Goal: Navigation & Orientation: Find specific page/section

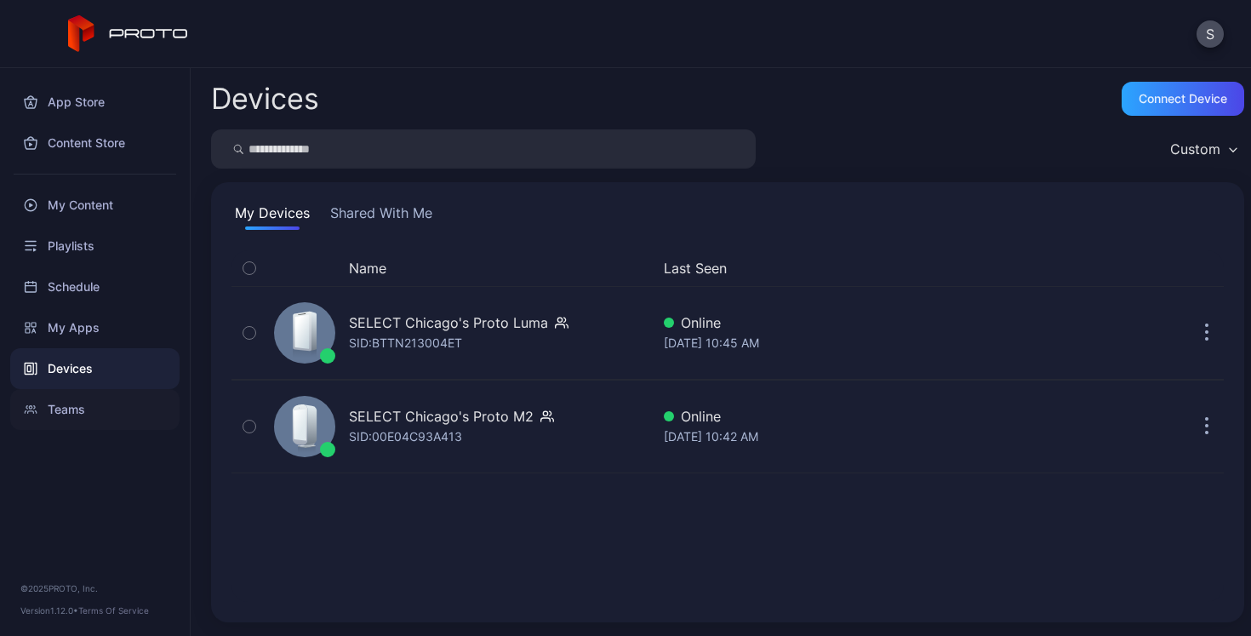
click at [64, 409] on div "Teams" at bounding box center [94, 409] width 169 height 41
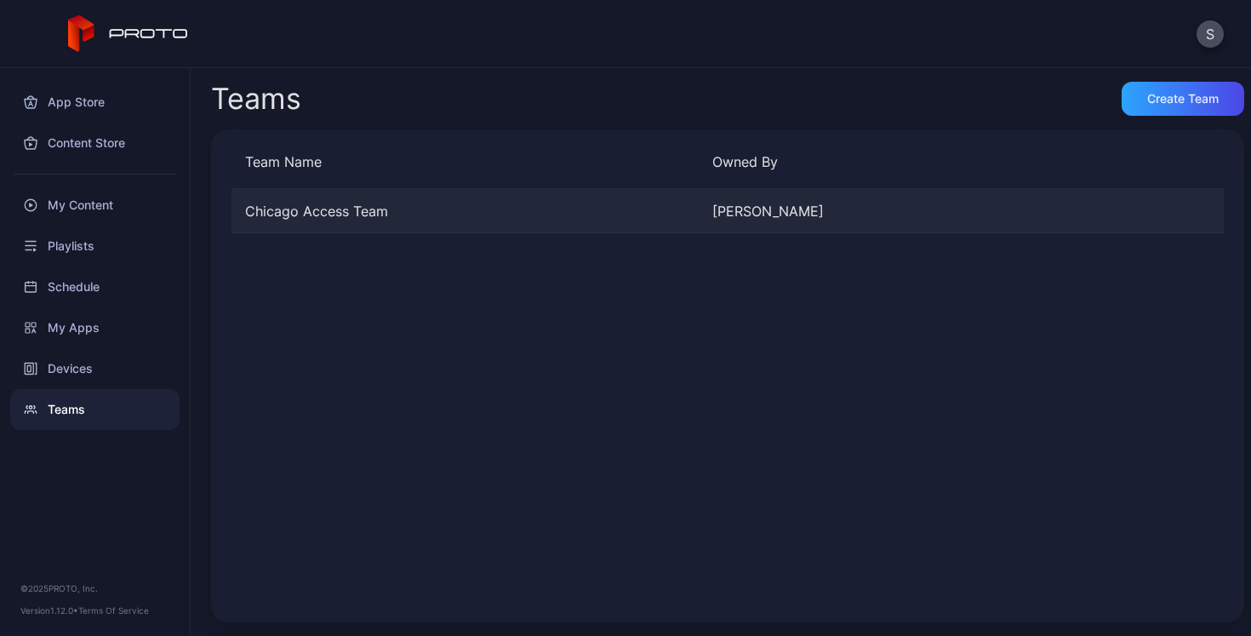
click at [335, 210] on div "Chicago Access Team" at bounding box center [465, 211] width 467 height 20
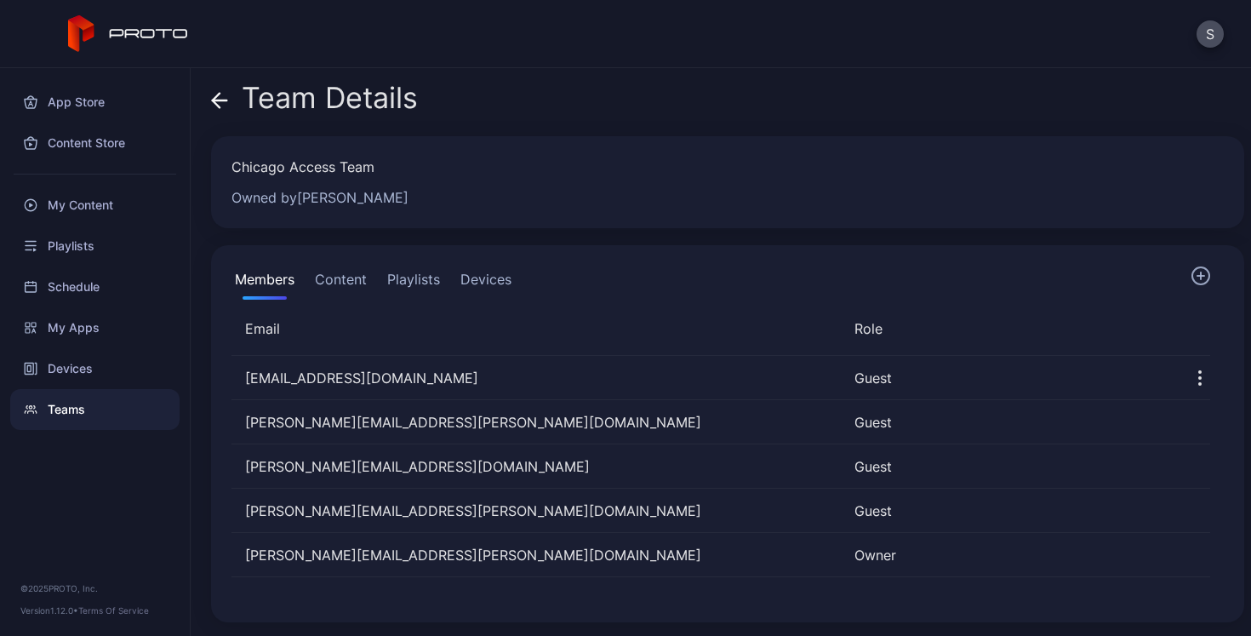
click at [335, 283] on button "Content" at bounding box center [341, 283] width 59 height 34
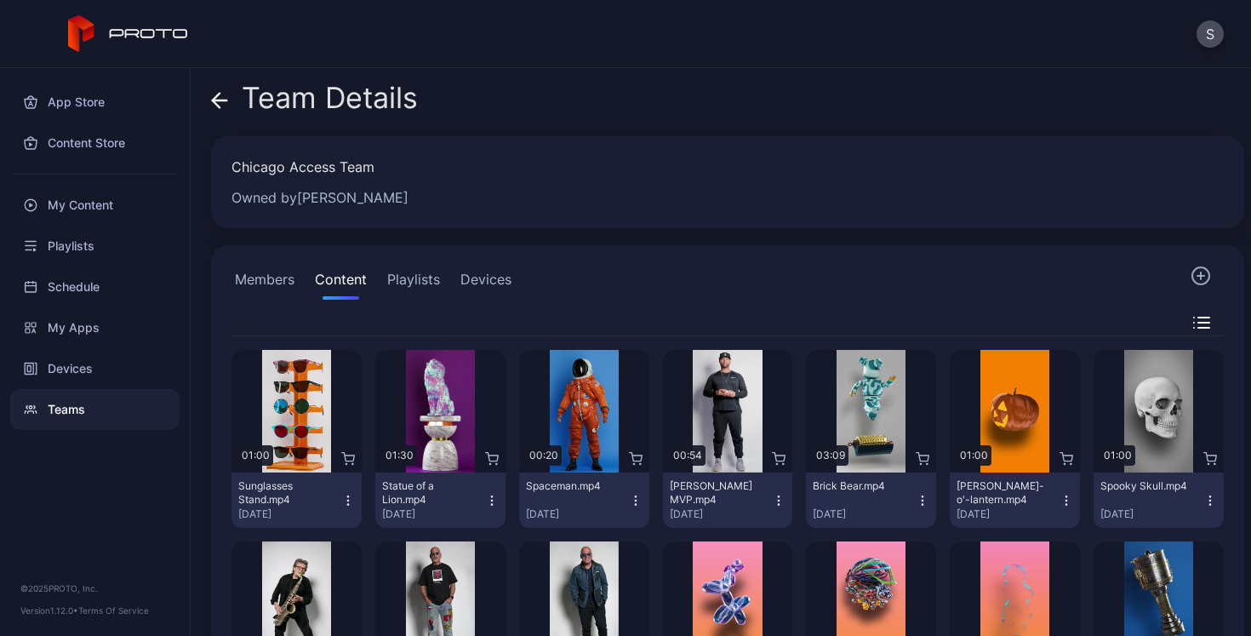
click at [419, 282] on button "Playlists" at bounding box center [414, 283] width 60 height 34
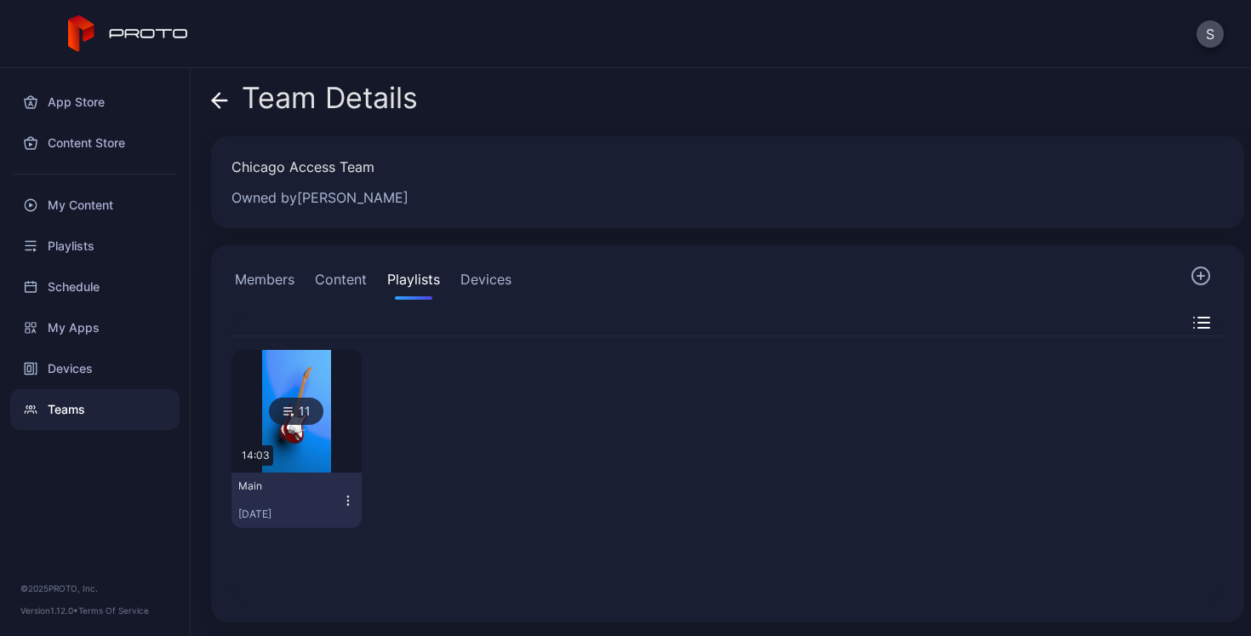
click at [488, 273] on button "Devices" at bounding box center [486, 283] width 58 height 34
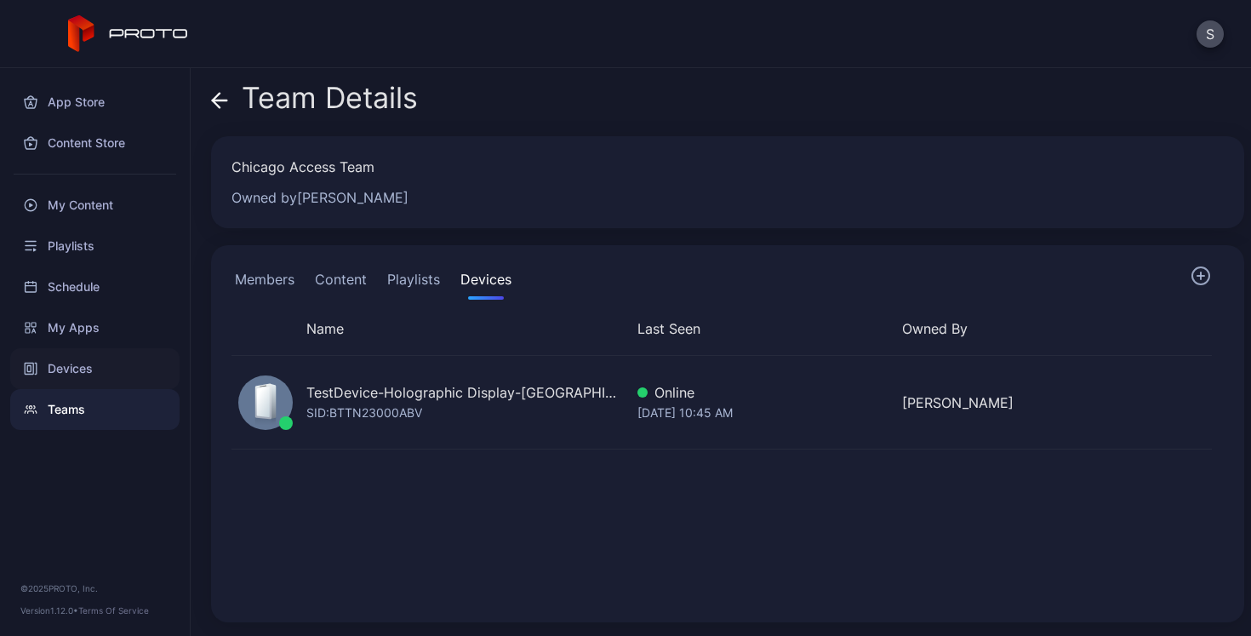
click at [64, 373] on div "Devices" at bounding box center [94, 368] width 169 height 41
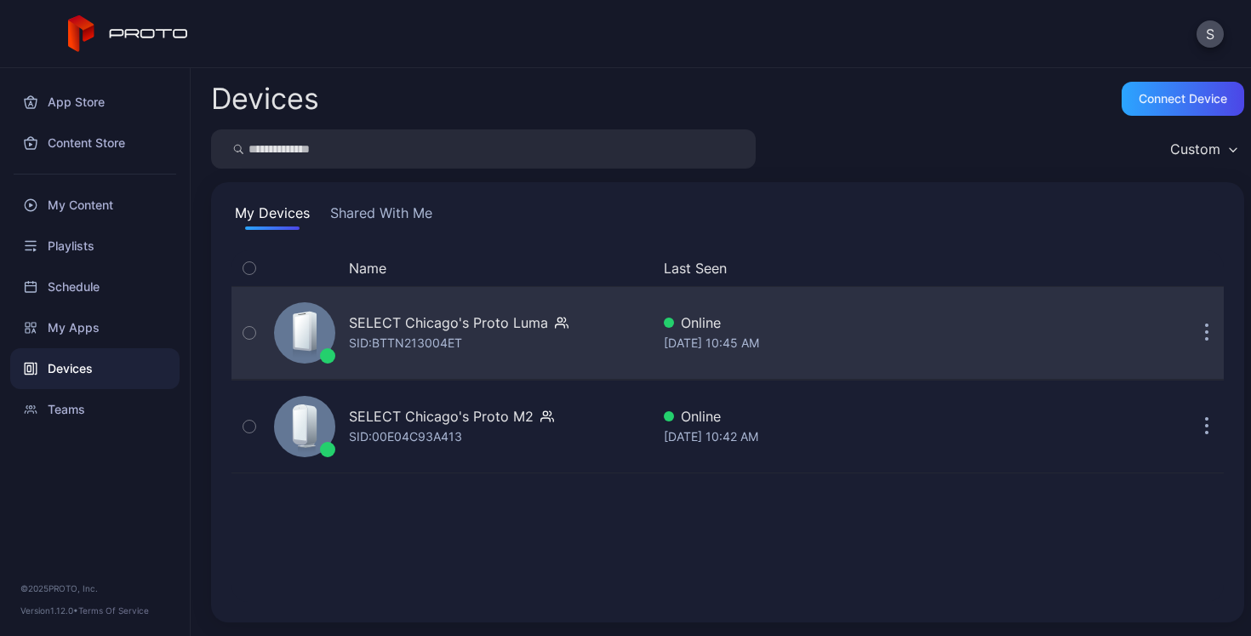
click at [1190, 333] on button "button" at bounding box center [1207, 333] width 34 height 34
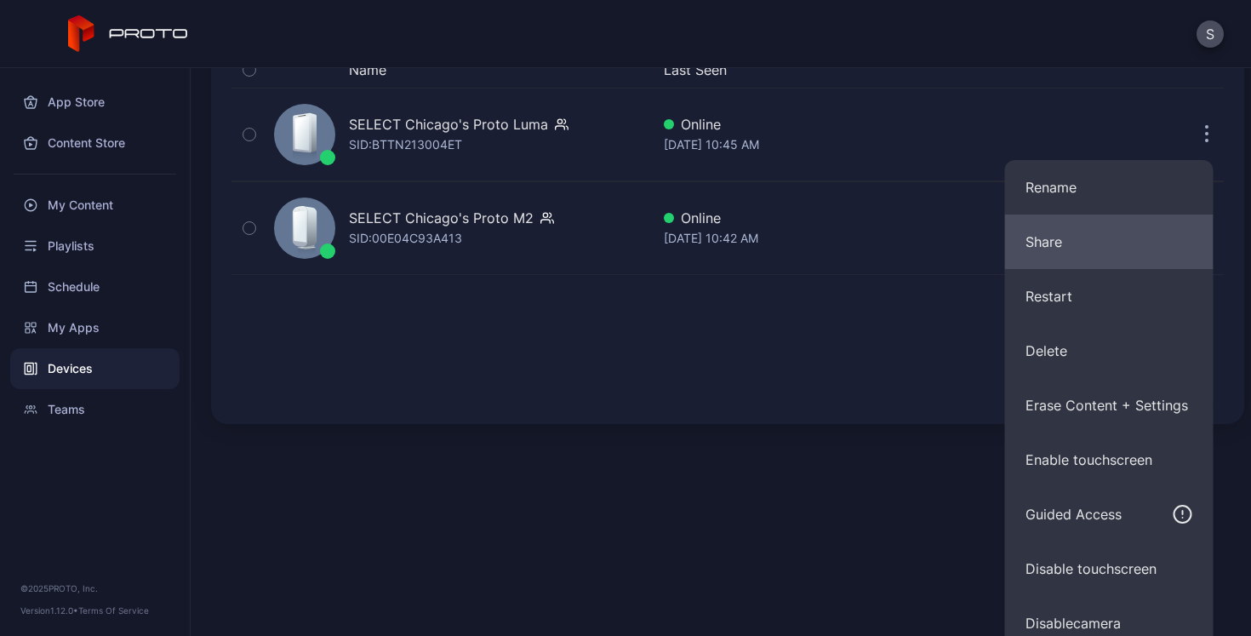
scroll to position [213, 0]
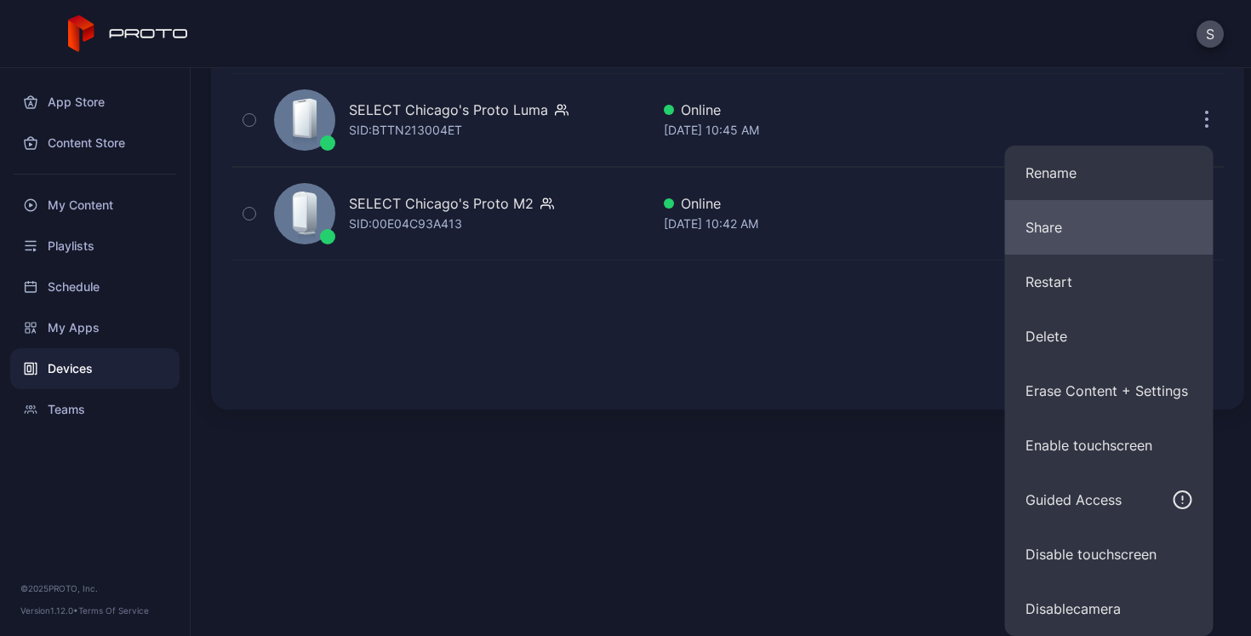
click at [1062, 221] on button "Share" at bounding box center [1109, 227] width 209 height 54
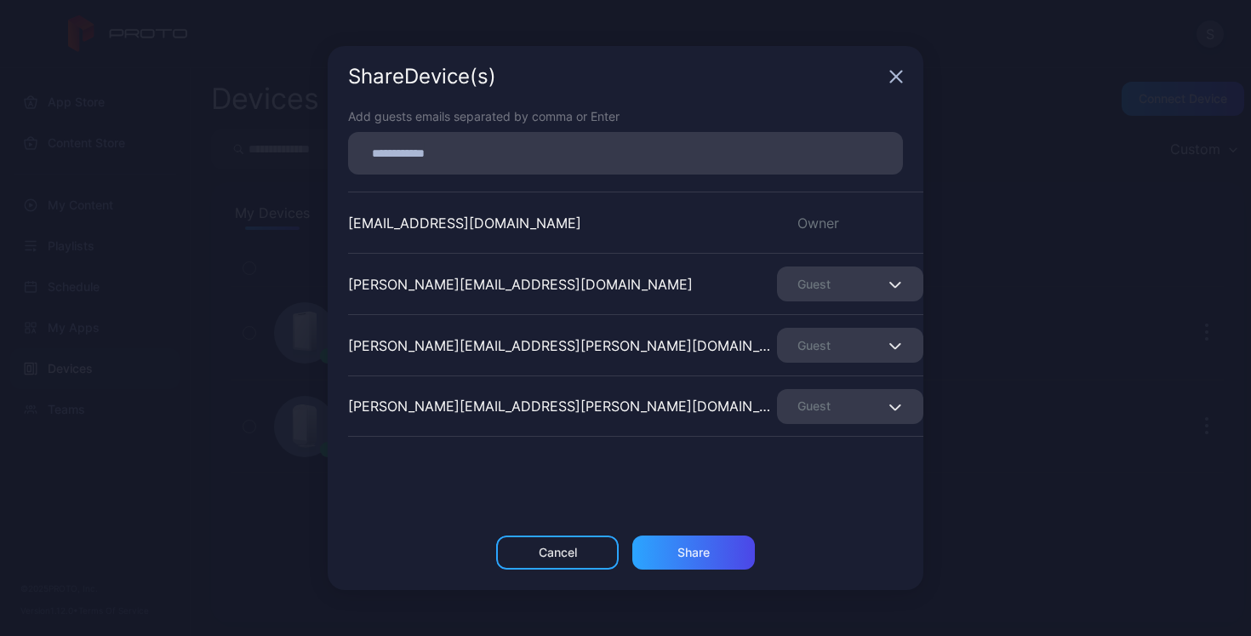
click at [897, 74] on icon "button" at bounding box center [896, 77] width 11 height 11
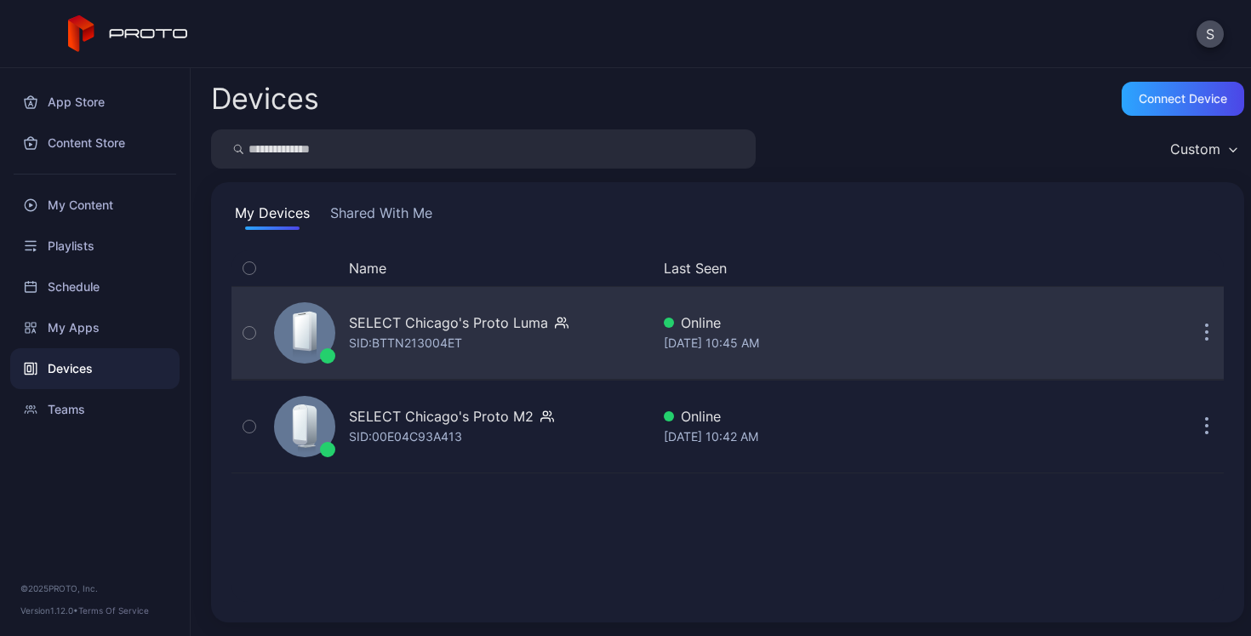
click at [1190, 340] on button "button" at bounding box center [1207, 333] width 34 height 34
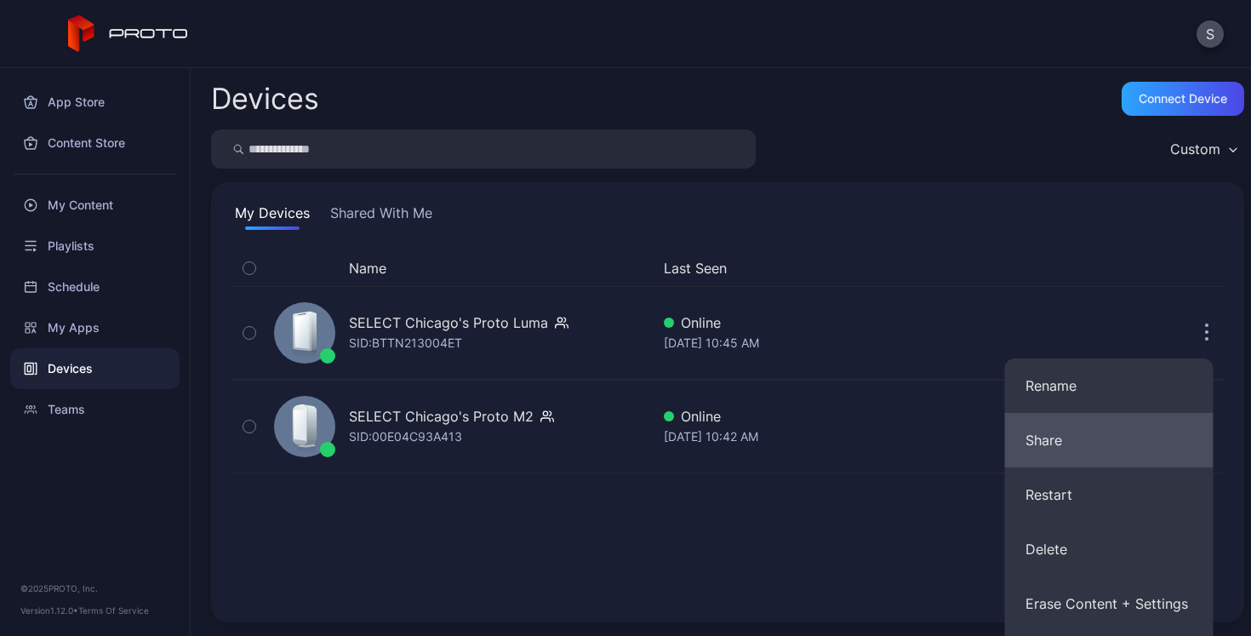
click at [1087, 441] on button "Share" at bounding box center [1109, 440] width 209 height 54
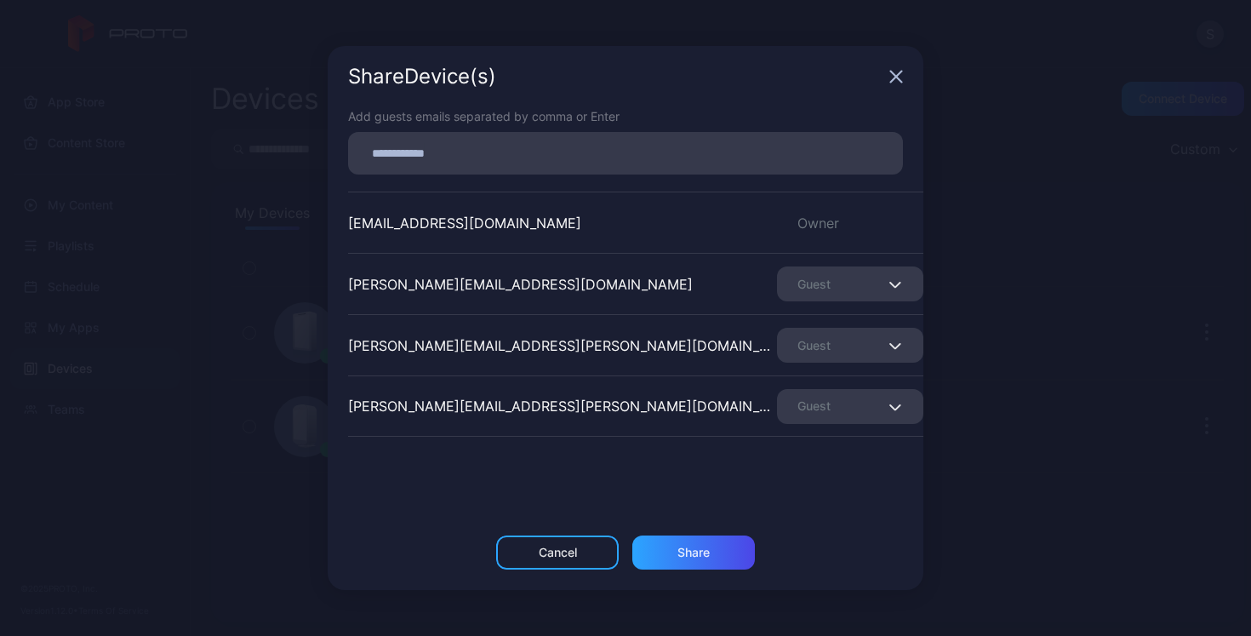
click at [901, 79] on icon "button" at bounding box center [897, 77] width 14 height 14
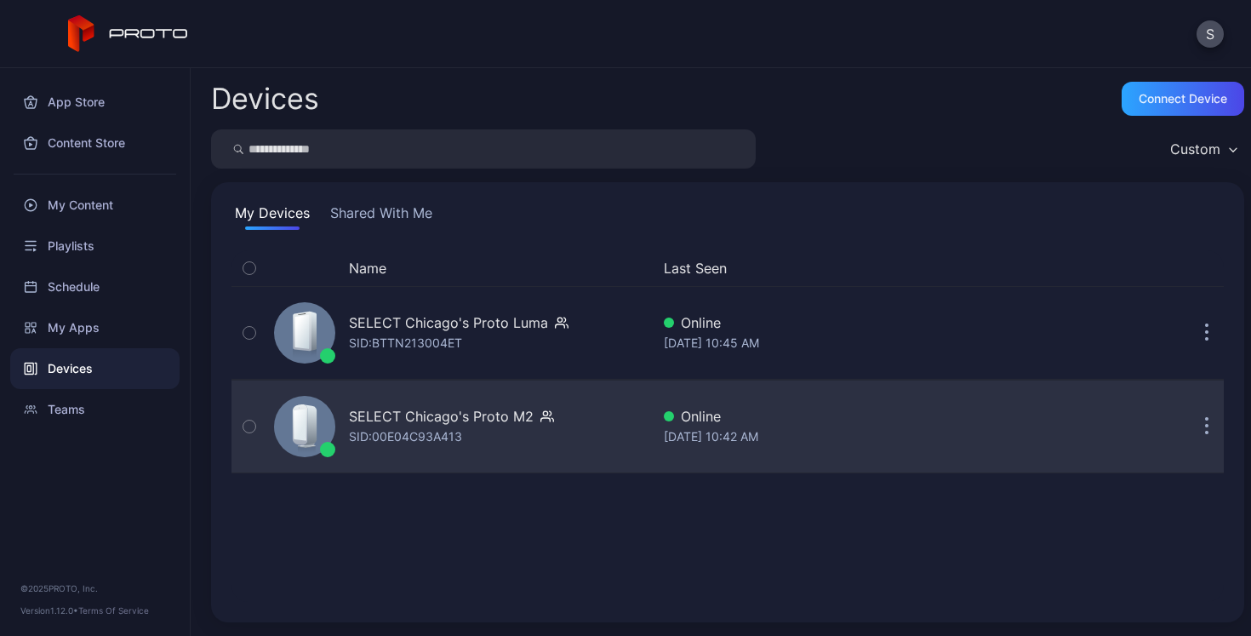
click at [1190, 424] on button "button" at bounding box center [1207, 426] width 34 height 34
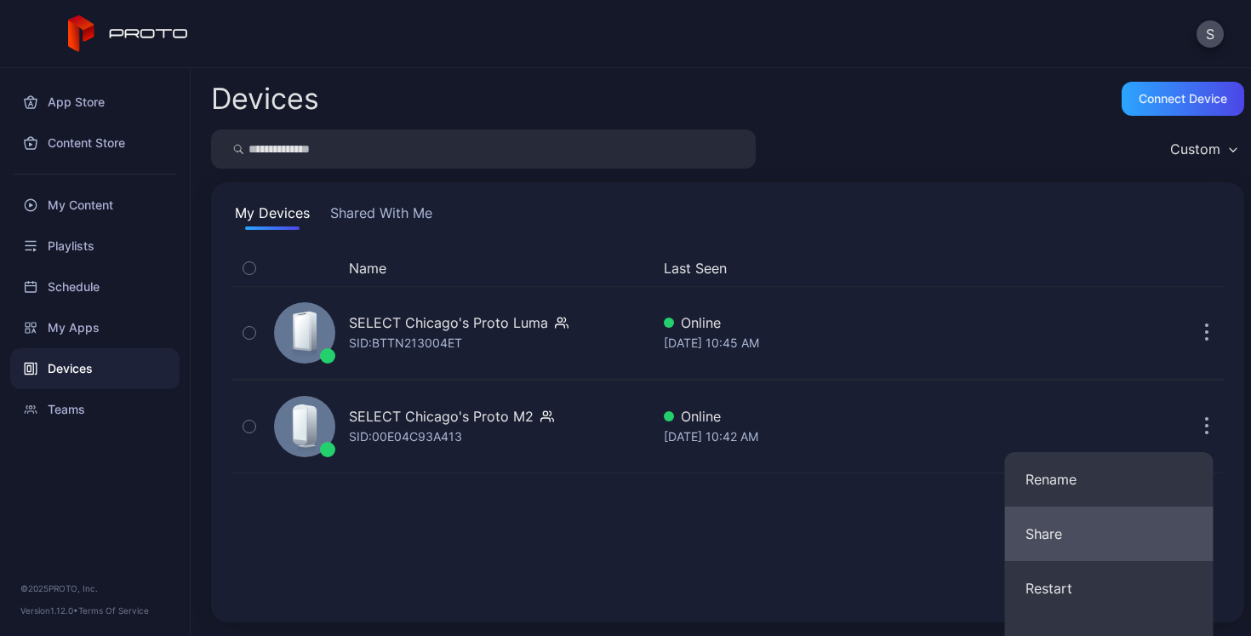
click at [1079, 533] on button "Share" at bounding box center [1109, 533] width 209 height 54
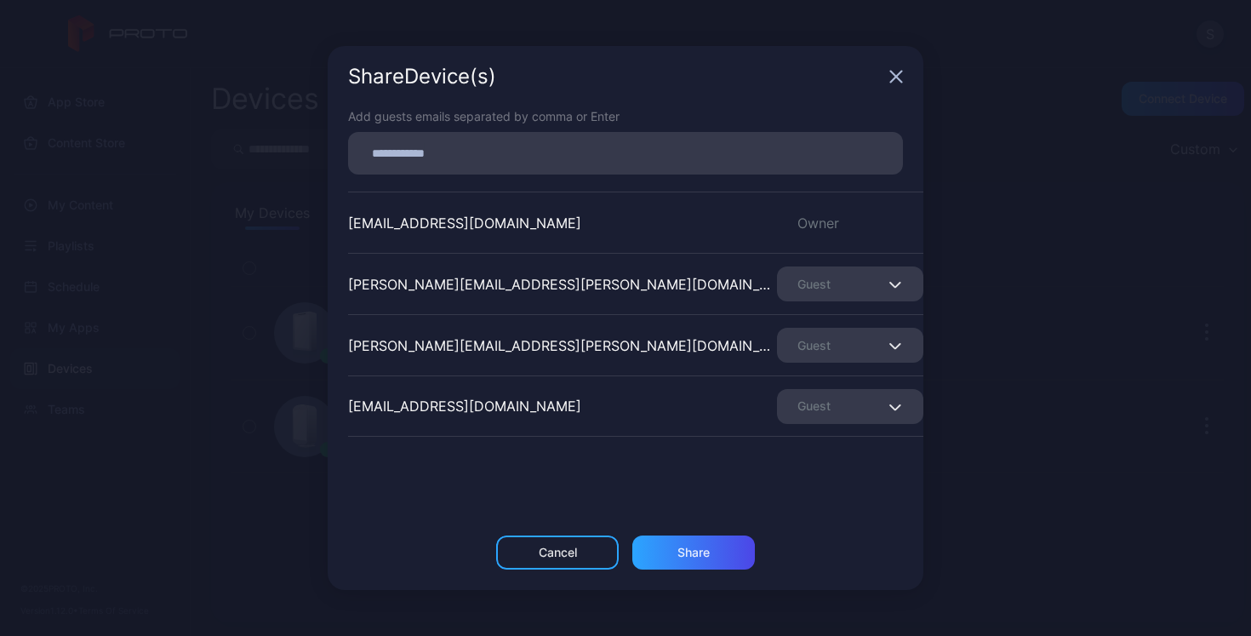
click at [894, 77] on icon "button" at bounding box center [897, 77] width 14 height 14
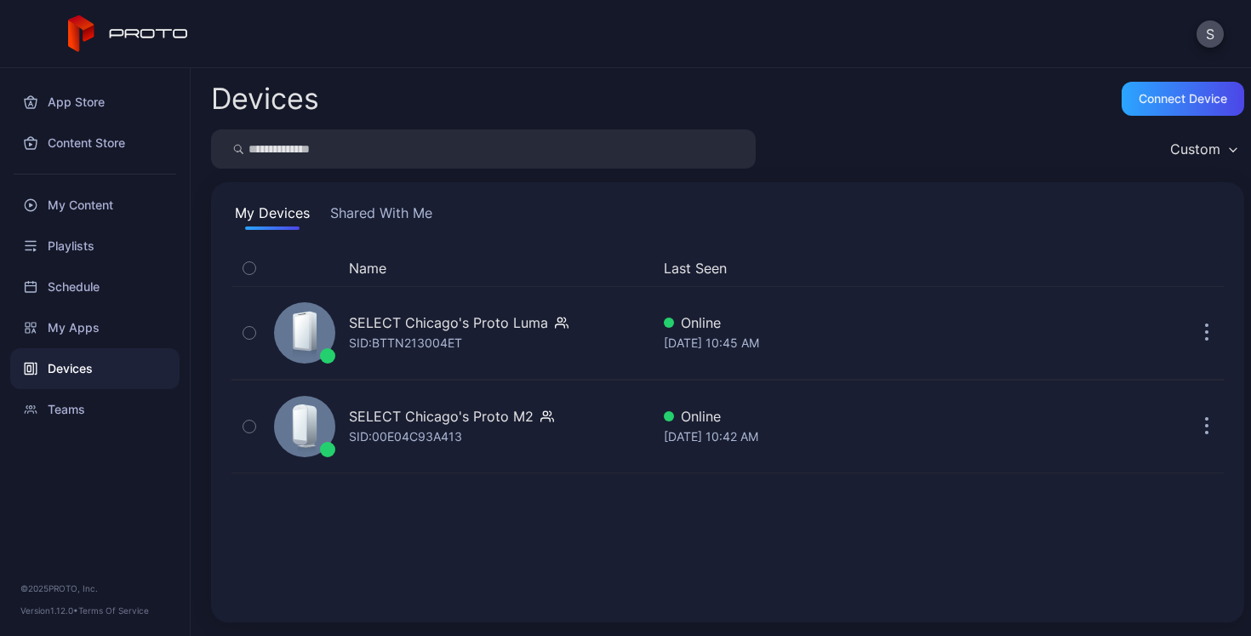
click at [393, 212] on button "Shared With Me" at bounding box center [381, 216] width 109 height 27
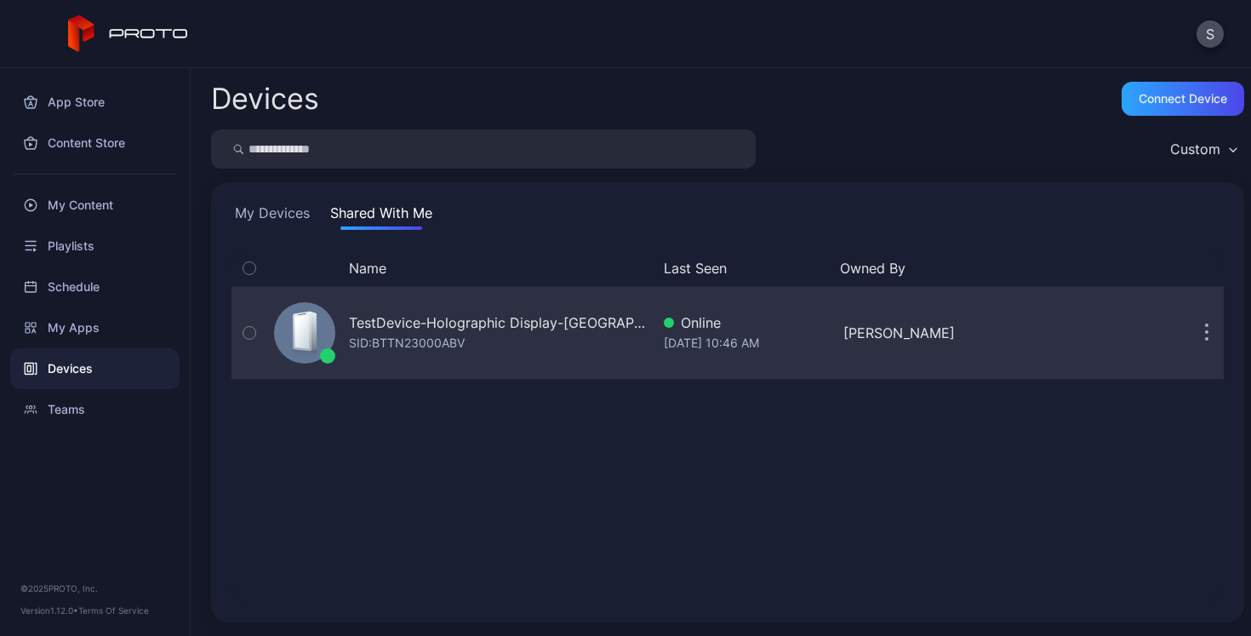
click at [1190, 337] on button "button" at bounding box center [1207, 333] width 34 height 34
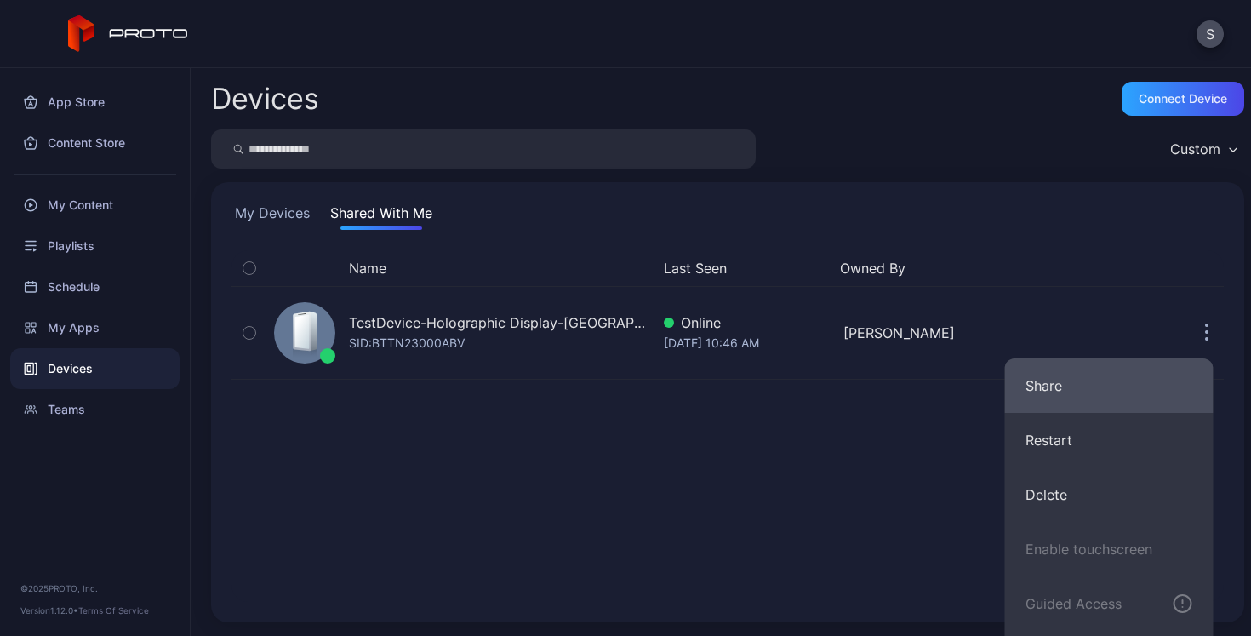
click at [1100, 394] on button "Share" at bounding box center [1109, 385] width 209 height 54
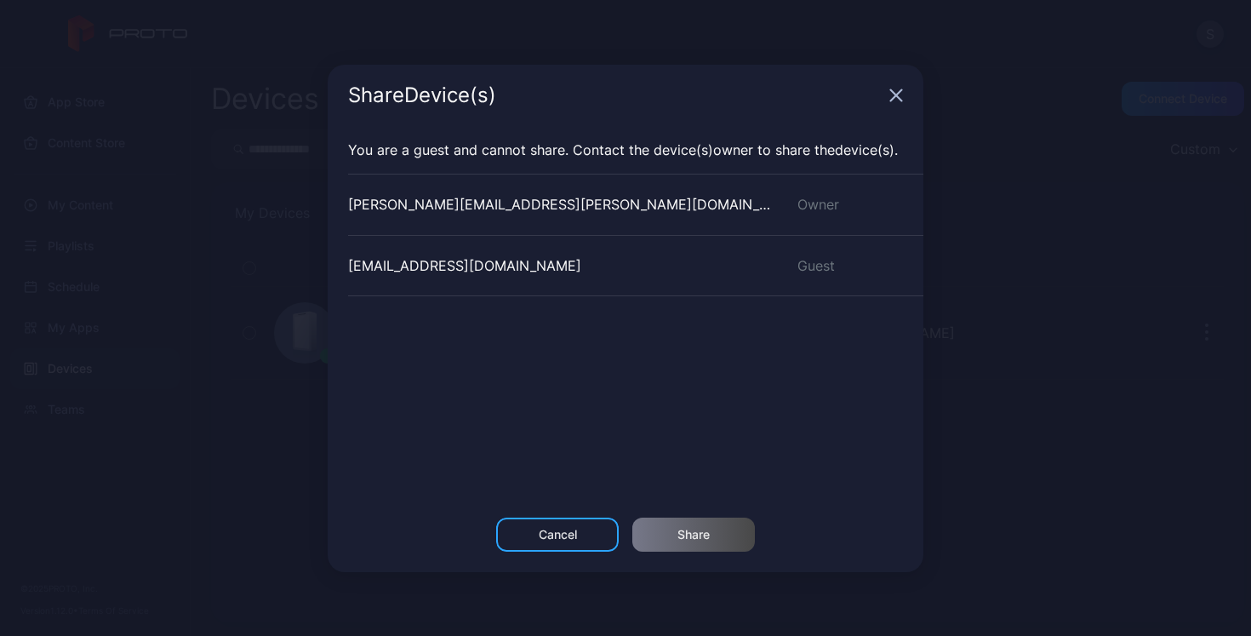
click at [894, 98] on icon "button" at bounding box center [896, 94] width 11 height 11
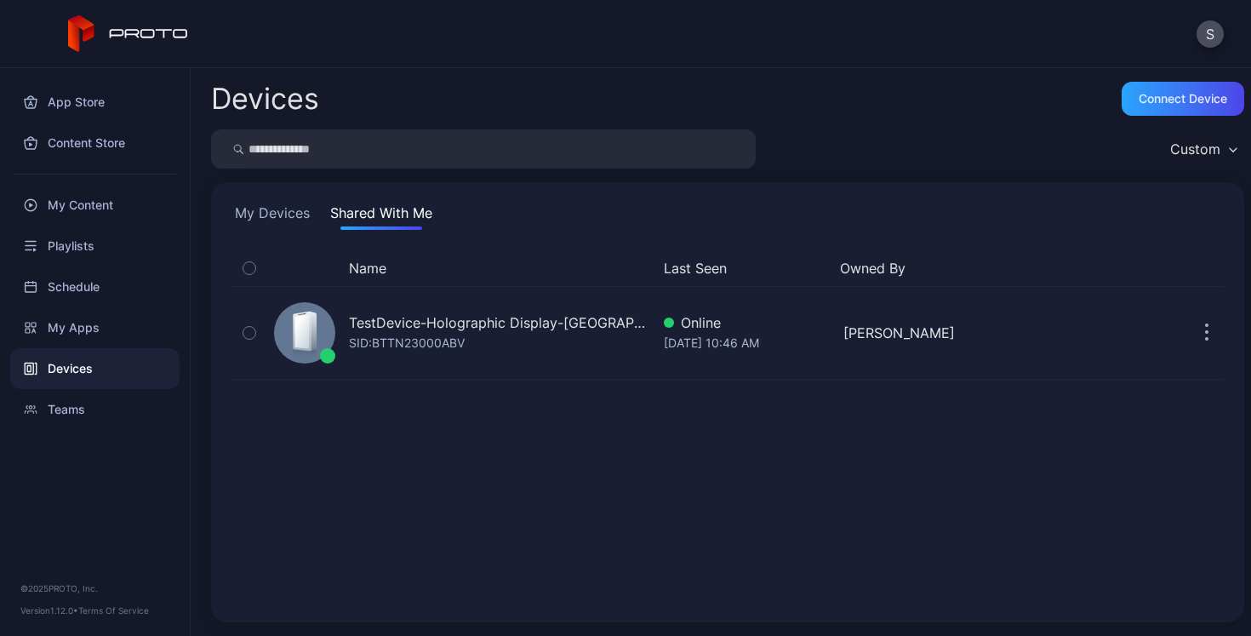
click at [278, 215] on button "My Devices" at bounding box center [273, 216] width 82 height 27
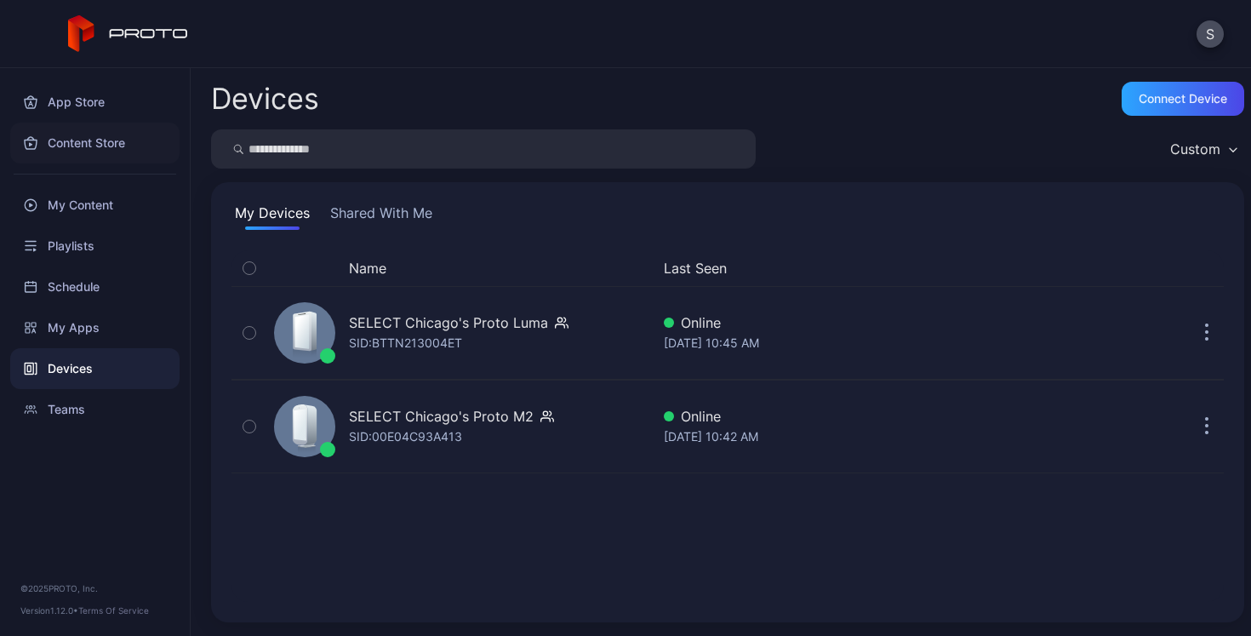
click at [80, 139] on div "Content Store" at bounding box center [94, 143] width 169 height 41
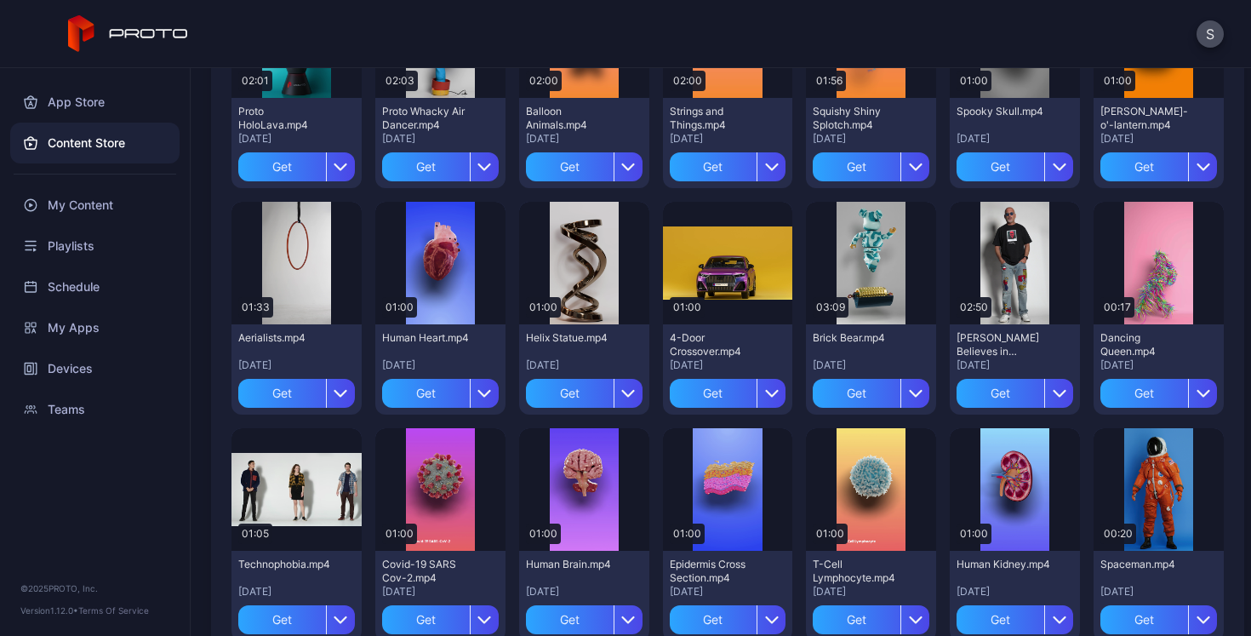
scroll to position [265, 0]
